Goal: Task Accomplishment & Management: Use online tool/utility

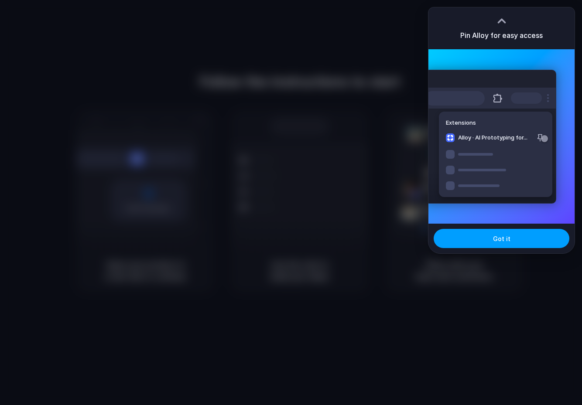
click at [494, 237] on span "Got it" at bounding box center [501, 238] width 17 height 9
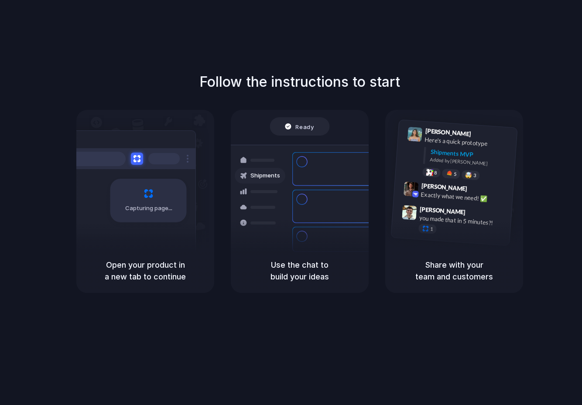
click at [327, 194] on div "Express delivery to [GEOGRAPHIC_DATA]" at bounding box center [358, 202] width 94 height 17
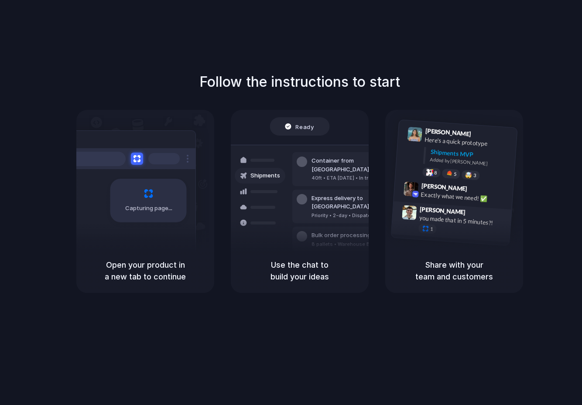
click at [398, 201] on div "[PERSON_NAME] 9:47 AM you made that in 5 minutes?! 1" at bounding box center [451, 221] width 120 height 41
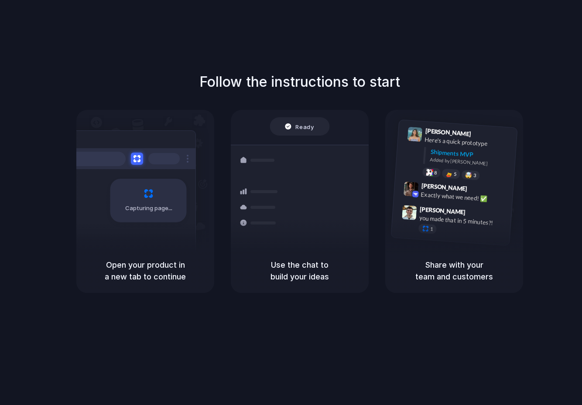
click at [154, 205] on span "Capturing page" at bounding box center [149, 208] width 48 height 9
